Goal: Information Seeking & Learning: Learn about a topic

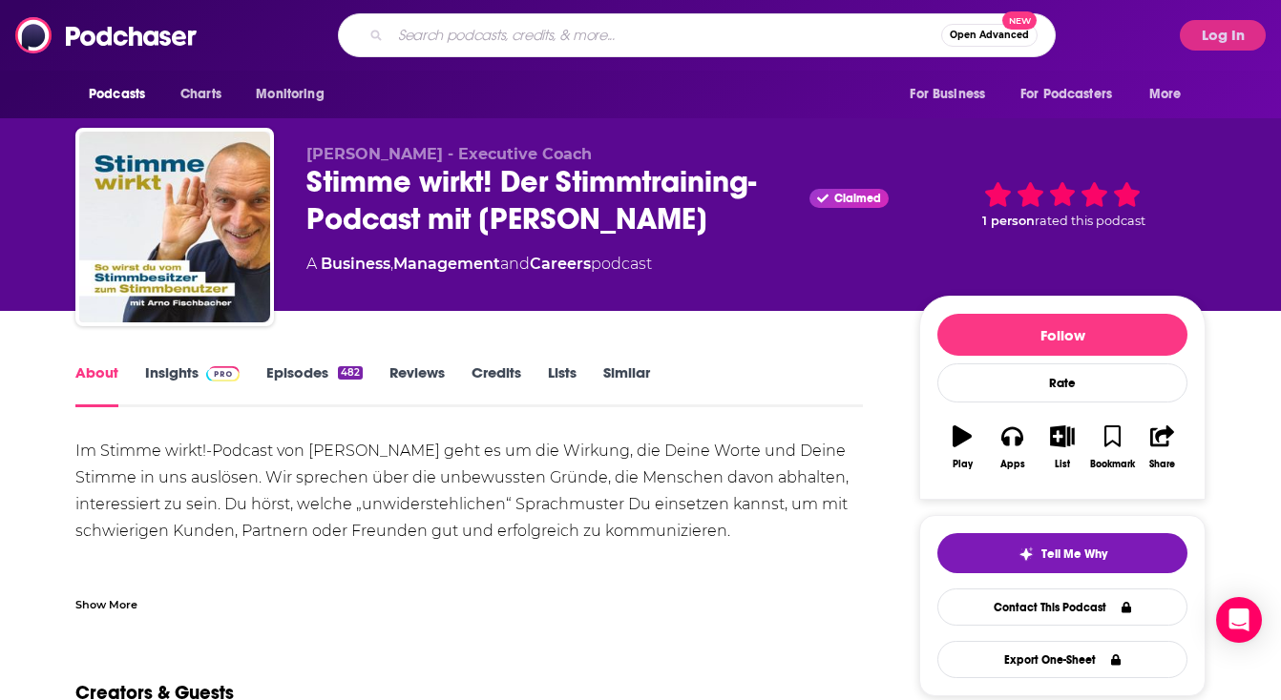
click at [614, 44] on input "Search podcasts, credits, & more..." at bounding box center [665, 35] width 551 height 31
type input "[PERSON_NAME]"
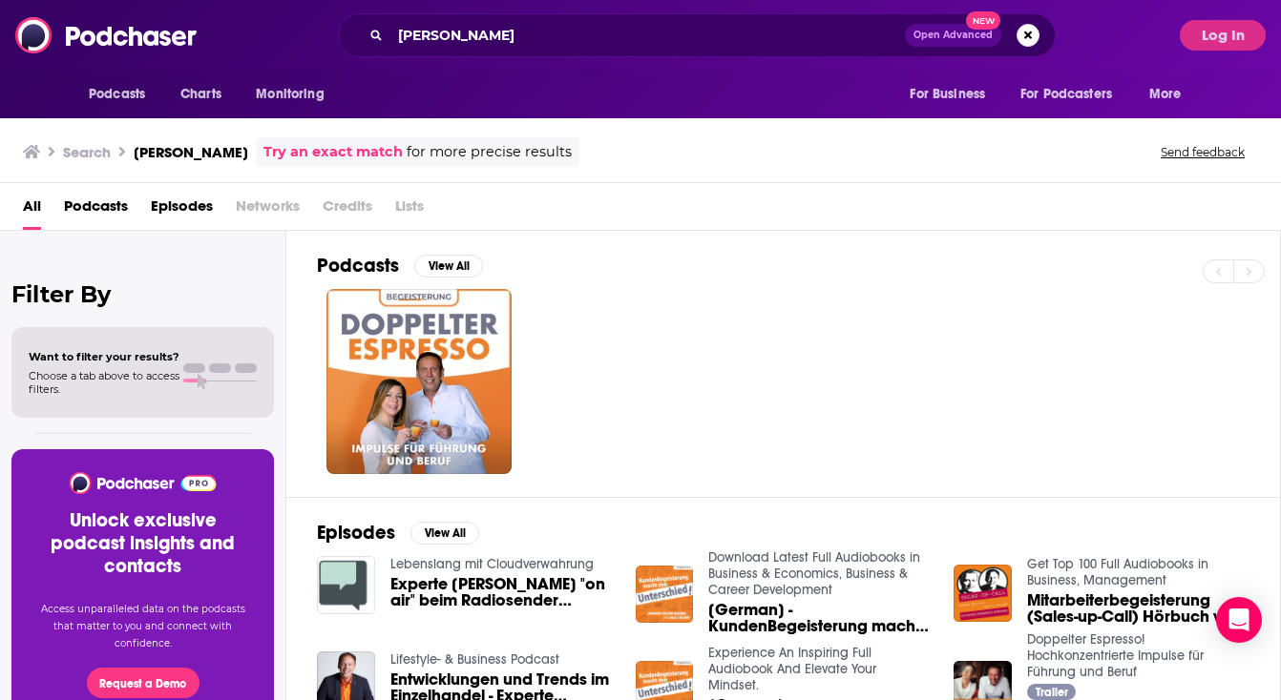
click at [172, 205] on span "Episodes" at bounding box center [182, 210] width 62 height 39
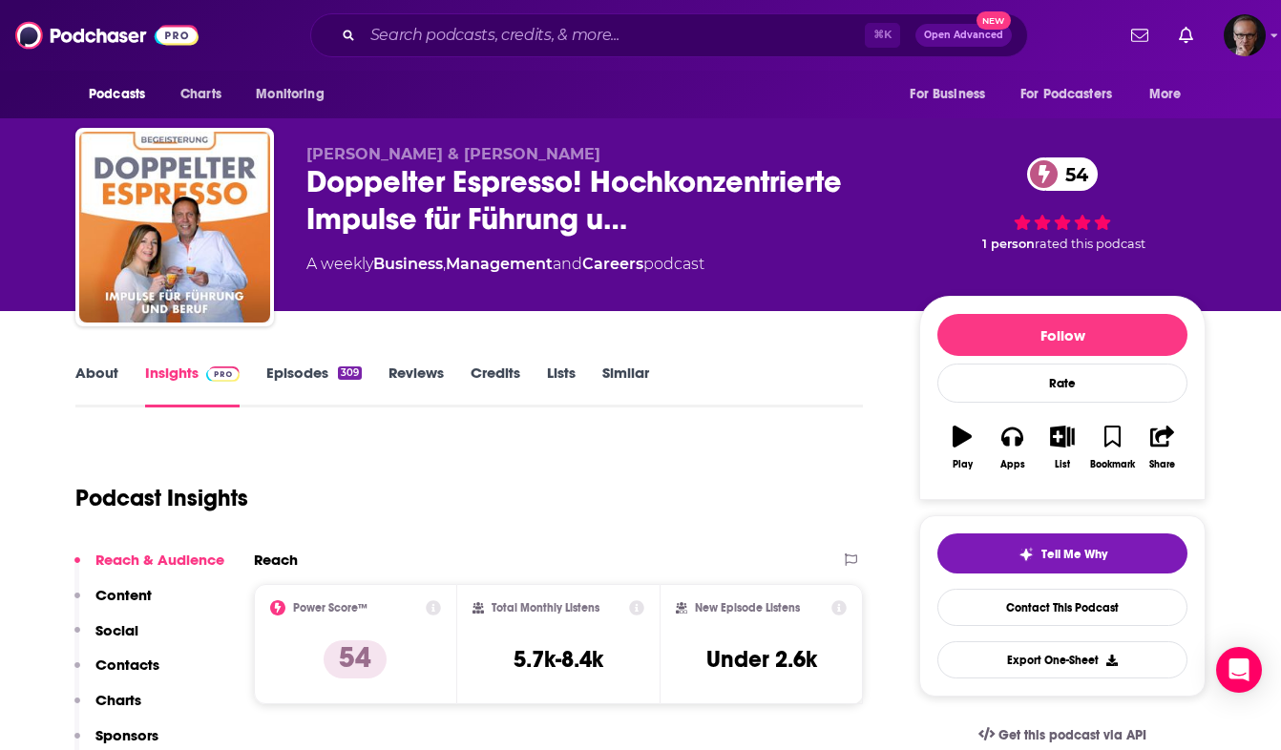
click at [294, 378] on link "Episodes 309" at bounding box center [313, 386] width 95 height 44
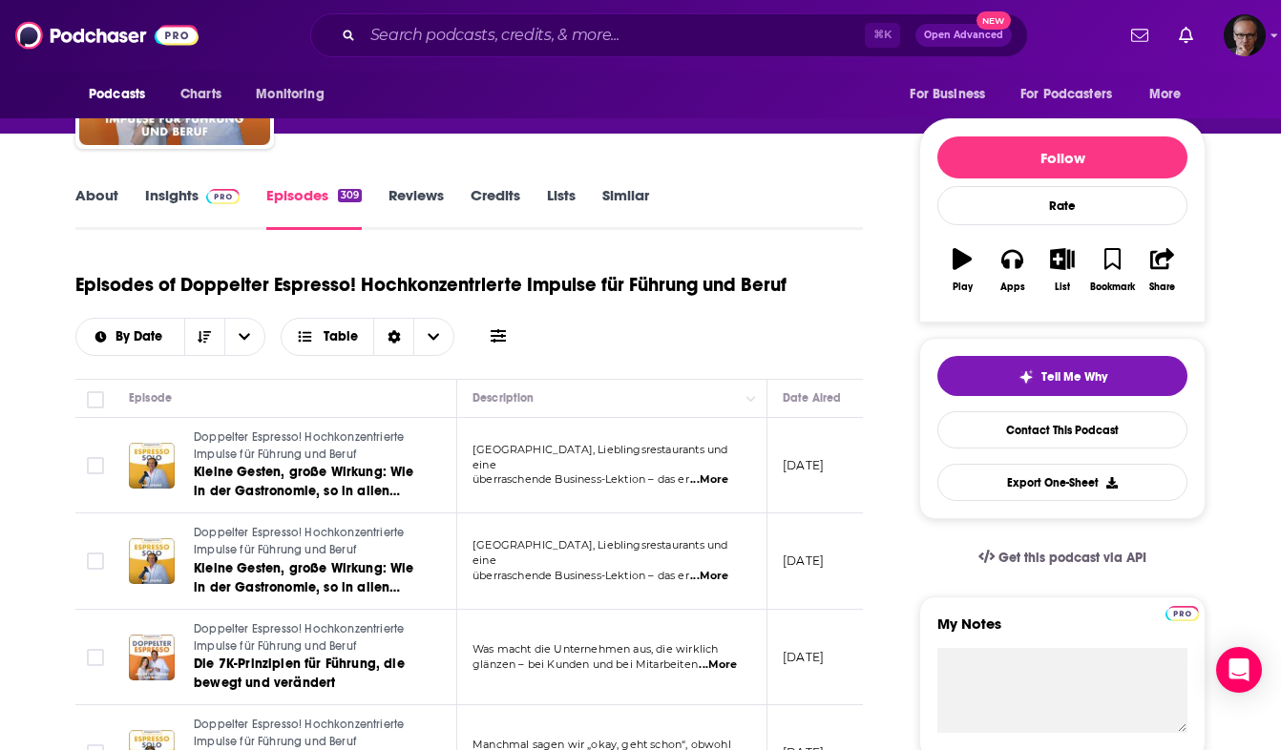
scroll to position [0, 1]
click at [199, 195] on span at bounding box center [218, 195] width 41 height 18
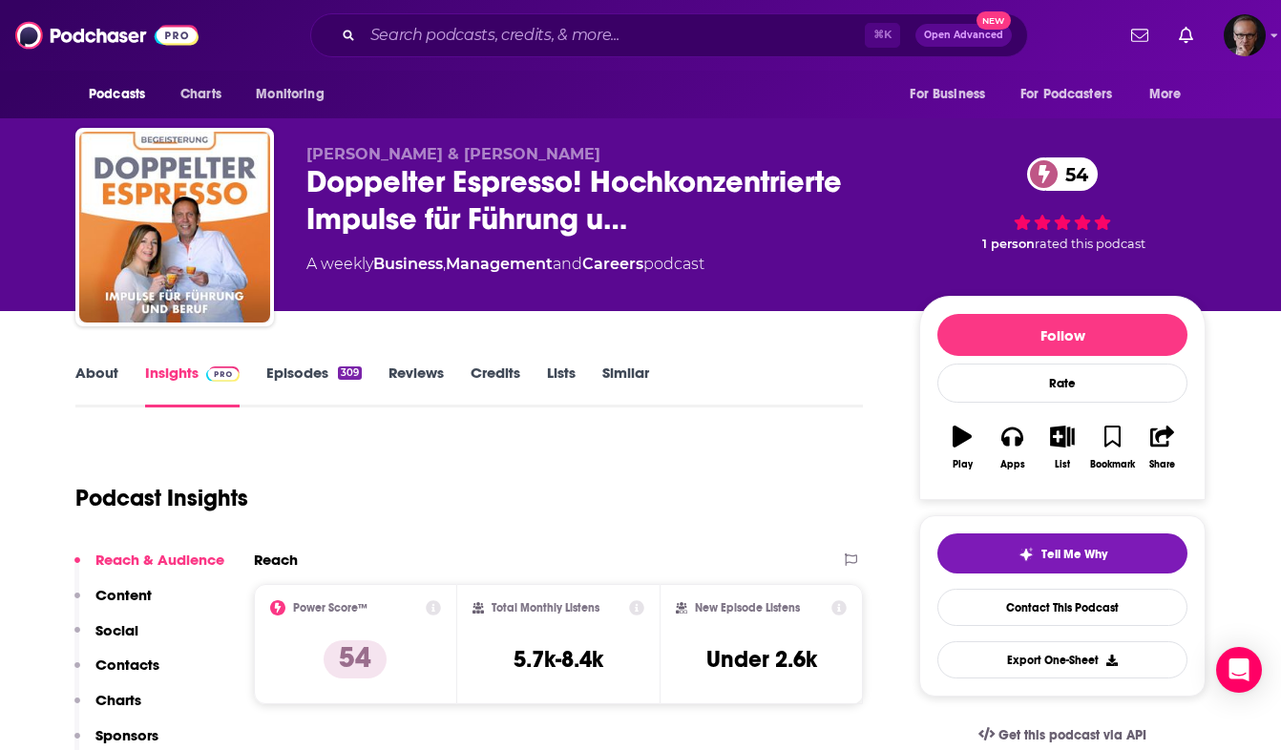
click at [303, 373] on link "Episodes 309" at bounding box center [313, 386] width 95 height 44
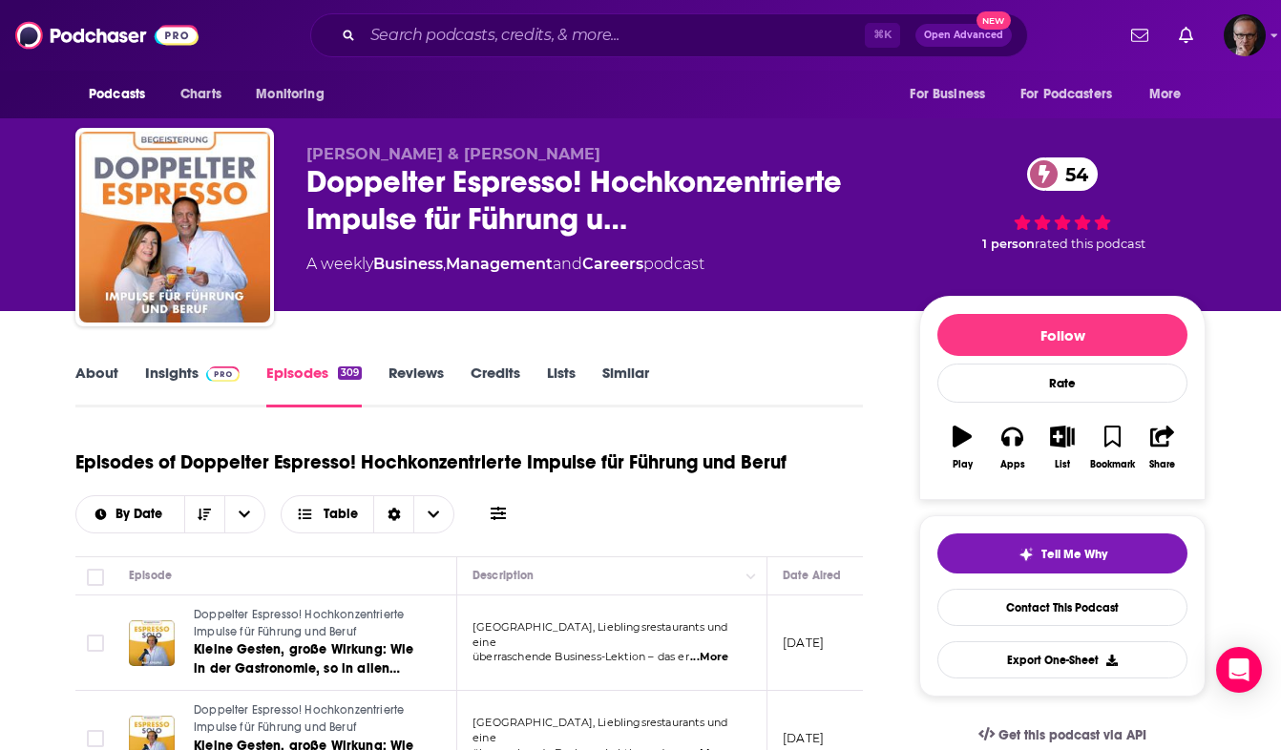
click at [181, 374] on link "Insights" at bounding box center [192, 386] width 94 height 44
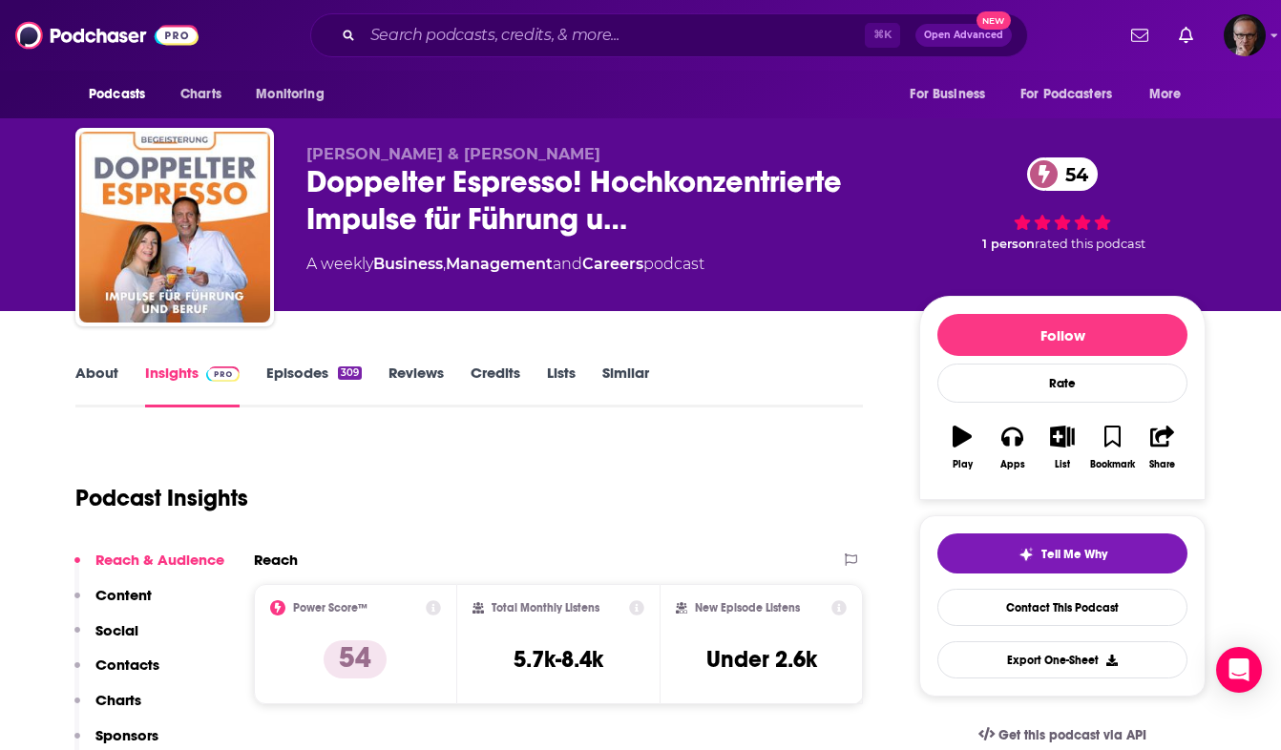
click at [231, 367] on img at bounding box center [222, 373] width 33 height 15
